Goal: Book appointment/travel/reservation

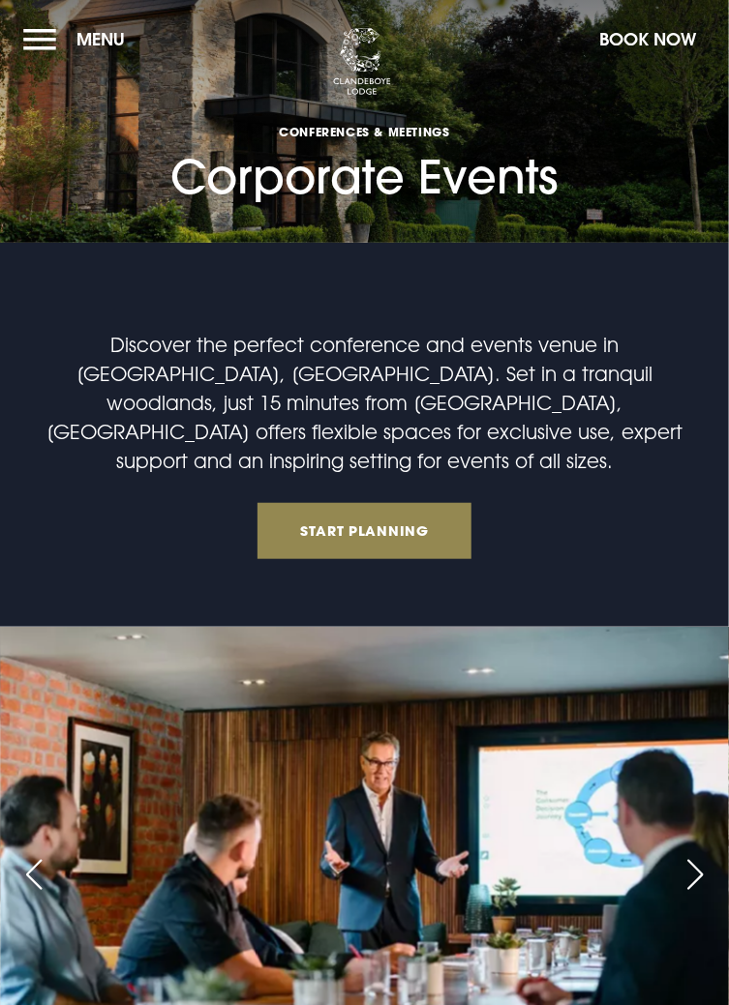
click at [515, 539] on div "Discover the perfect conference and events venue in Bangor, Northern Ireland. S…" at bounding box center [364, 444] width 659 height 229
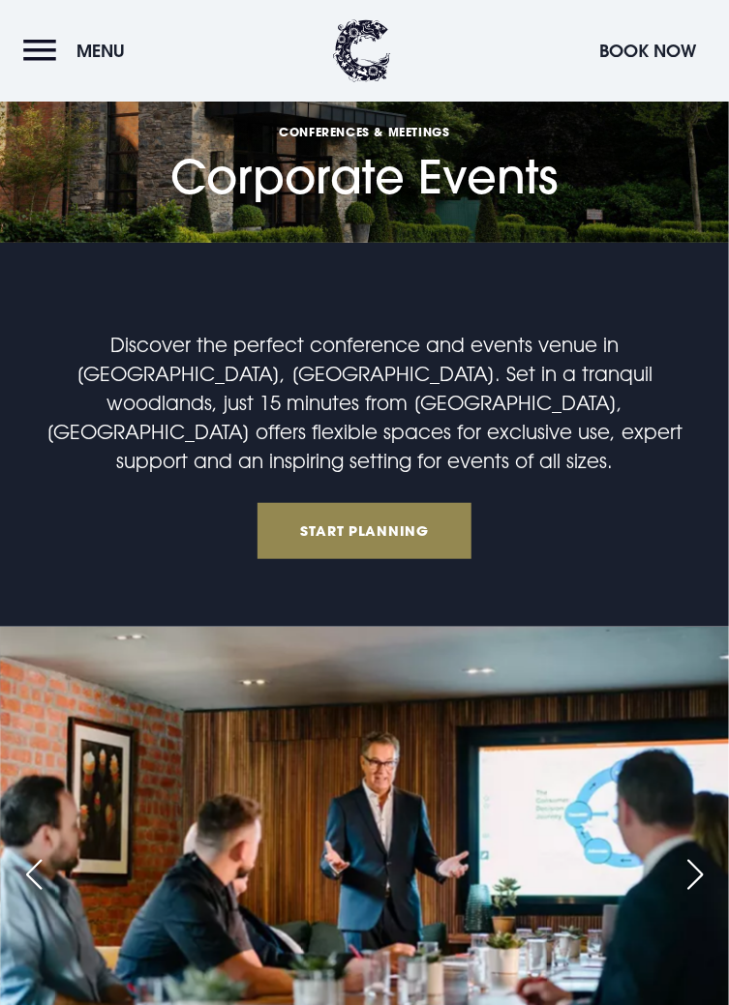
scroll to position [1741, 0]
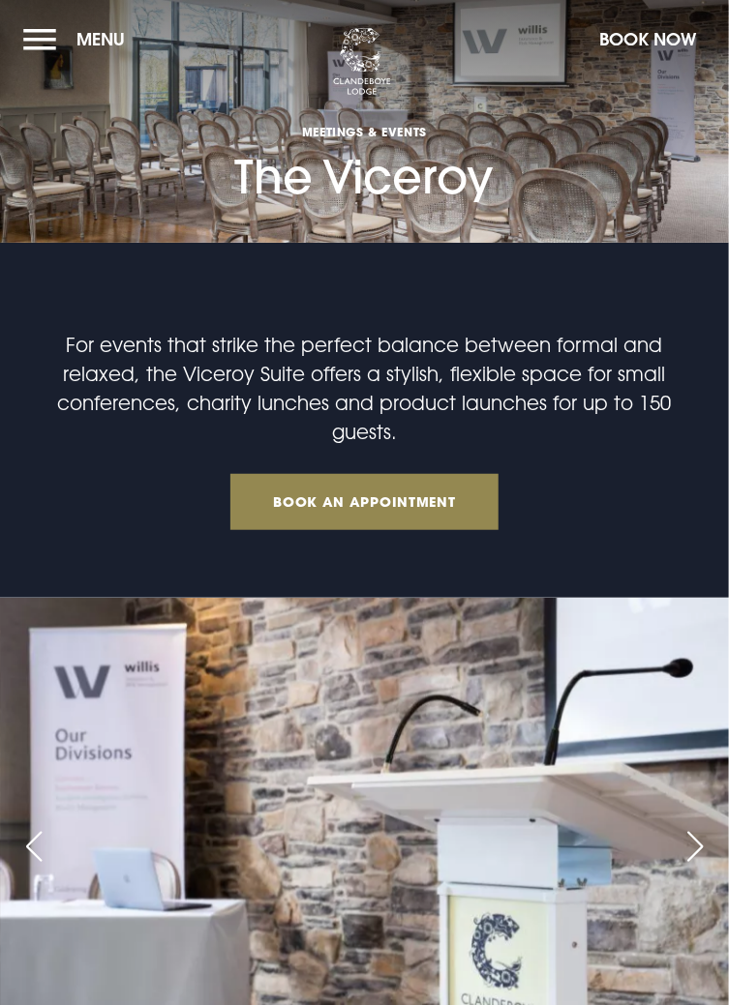
scroll to position [5, 0]
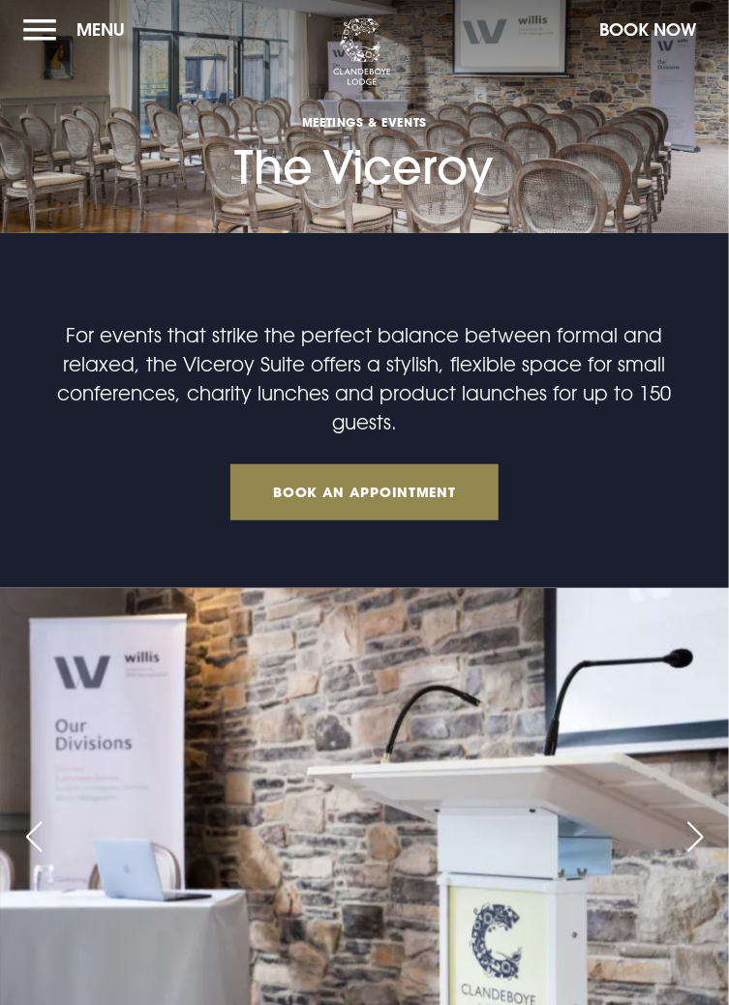
click at [33, 44] on button "Menu" at bounding box center [78, 30] width 111 height 42
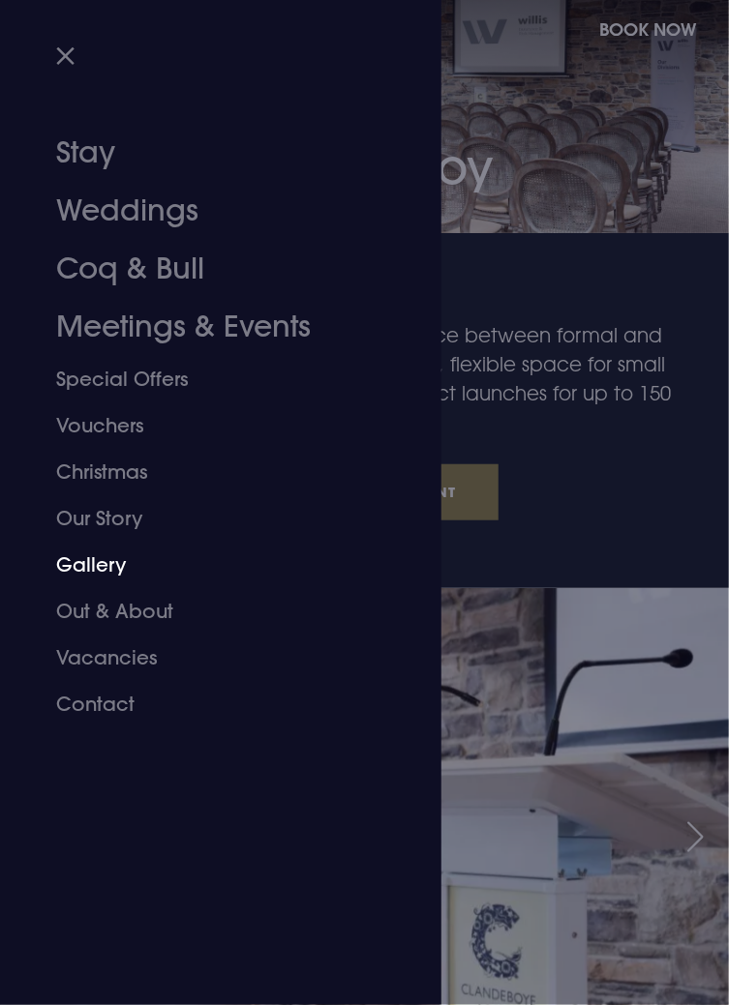
click at [94, 566] on link "Gallery" at bounding box center [209, 565] width 306 height 46
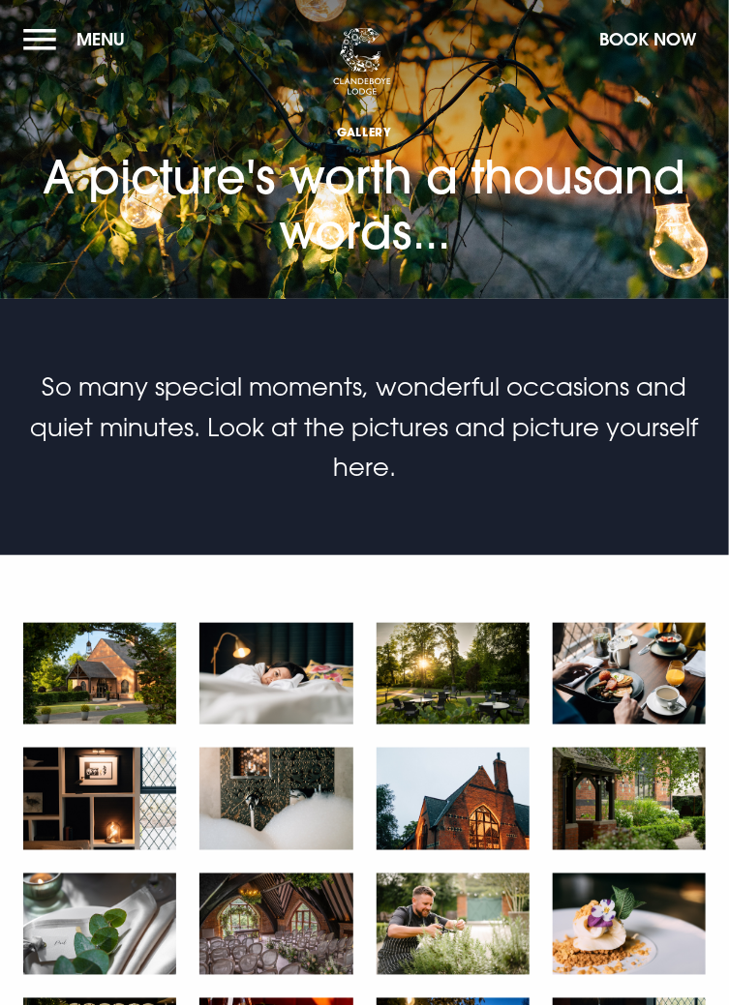
click at [38, 37] on button "Menu" at bounding box center [78, 39] width 111 height 42
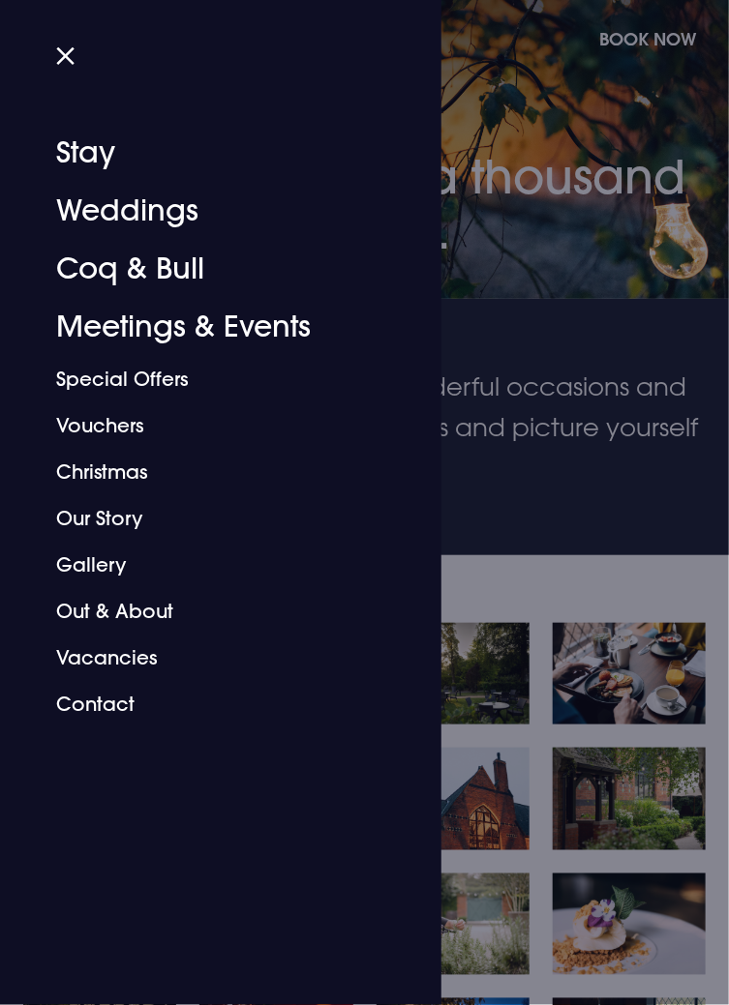
click at [120, 484] on link "Christmas" at bounding box center [209, 472] width 306 height 46
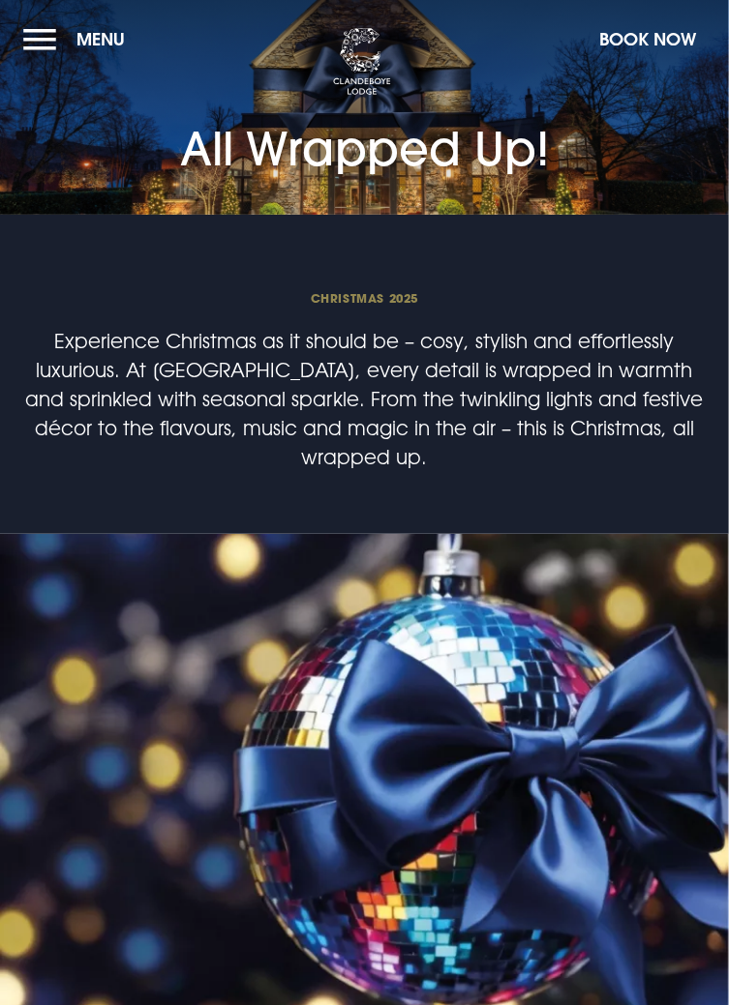
scroll to position [4, 0]
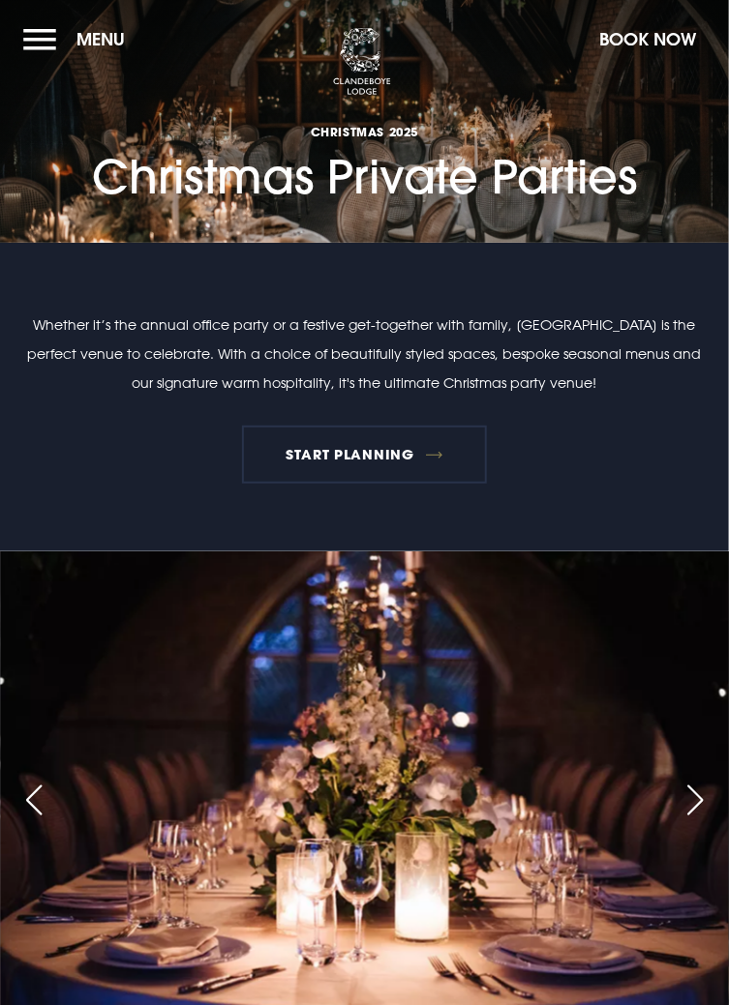
scroll to position [5, 0]
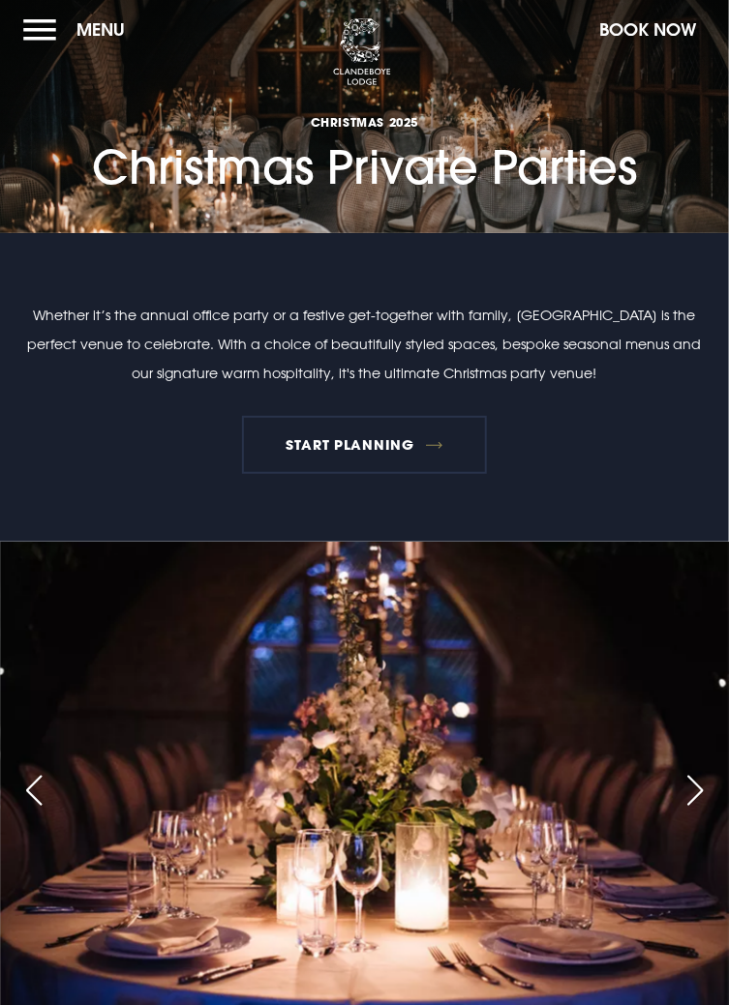
click at [383, 465] on link "START PLANNING" at bounding box center [365, 445] width 246 height 58
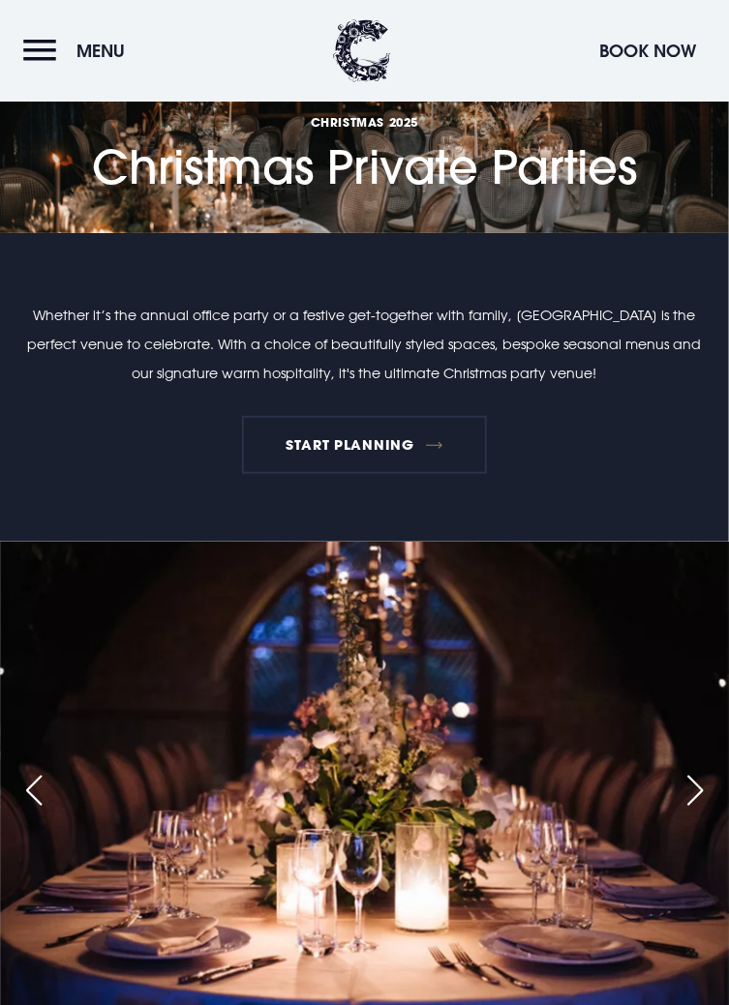
scroll to position [1563, 0]
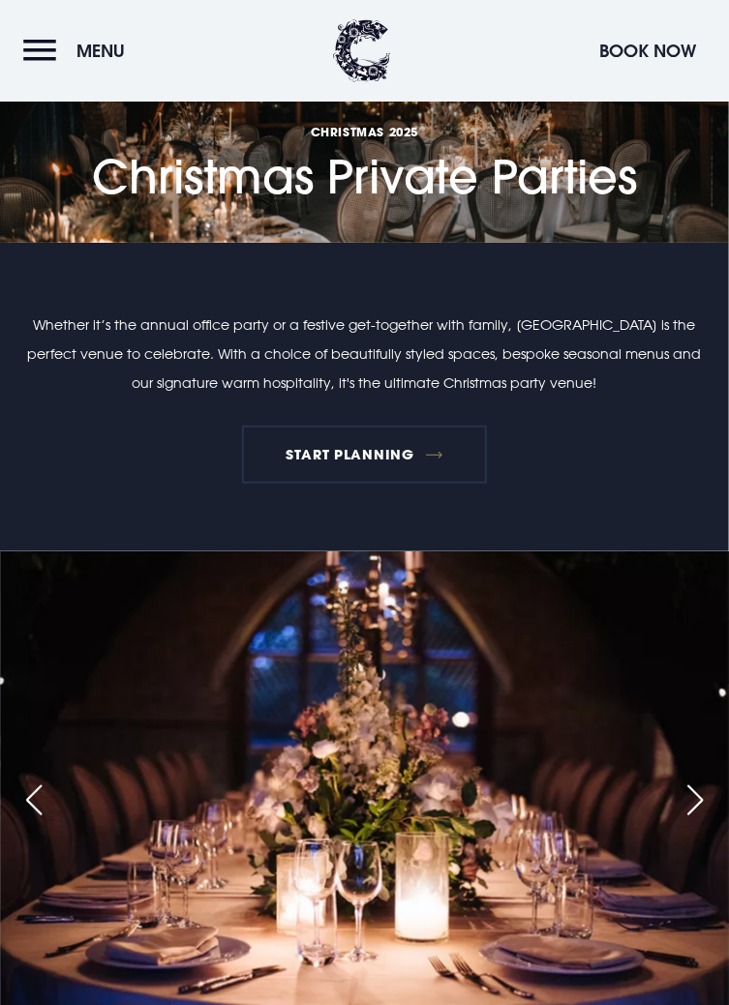
scroll to position [0, 0]
